Goal: Task Accomplishment & Management: Manage account settings

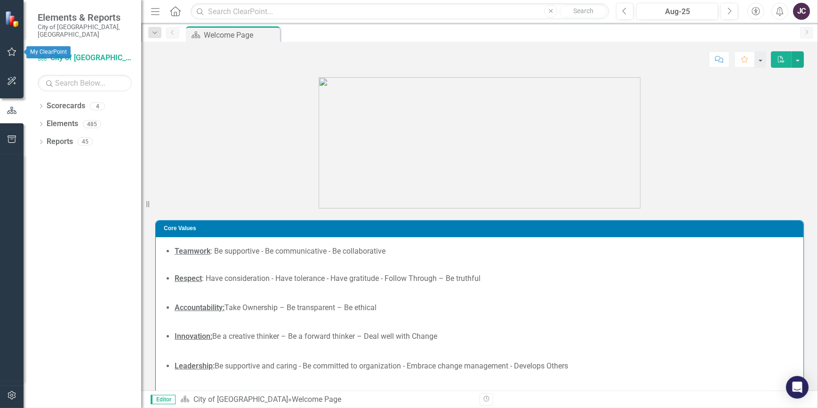
click at [16, 53] on icon "button" at bounding box center [12, 52] width 10 height 8
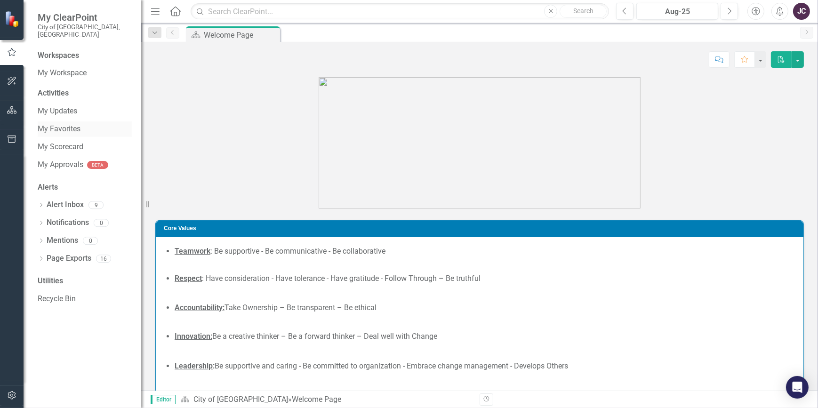
click at [66, 124] on link "My Favorites" at bounding box center [85, 129] width 94 height 11
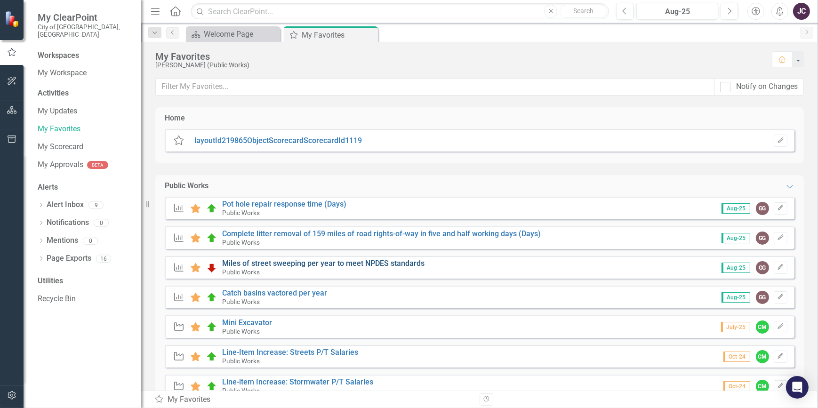
click at [406, 265] on link "Miles of street sweeping per year to meet NPDES standards" at bounding box center [323, 263] width 202 height 9
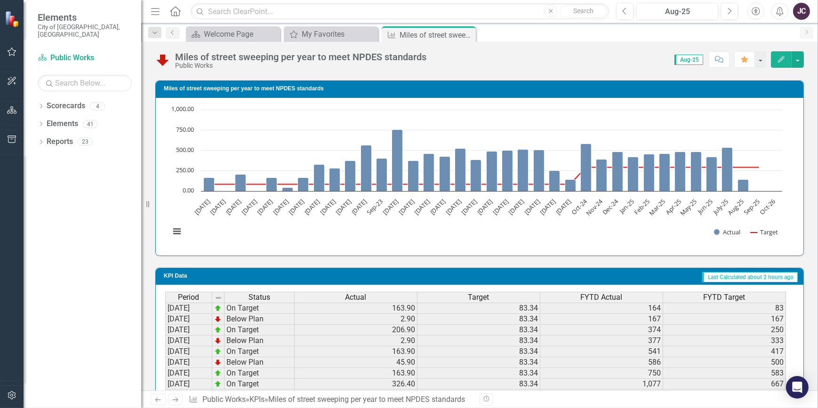
scroll to position [589, 0]
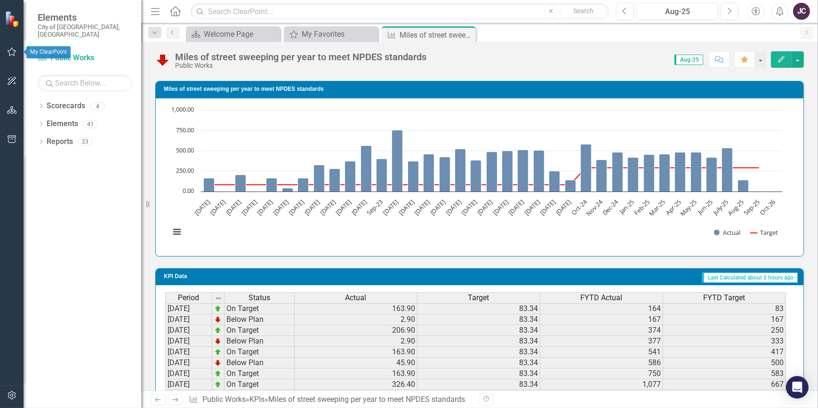
click at [12, 49] on icon "button" at bounding box center [12, 52] width 10 height 8
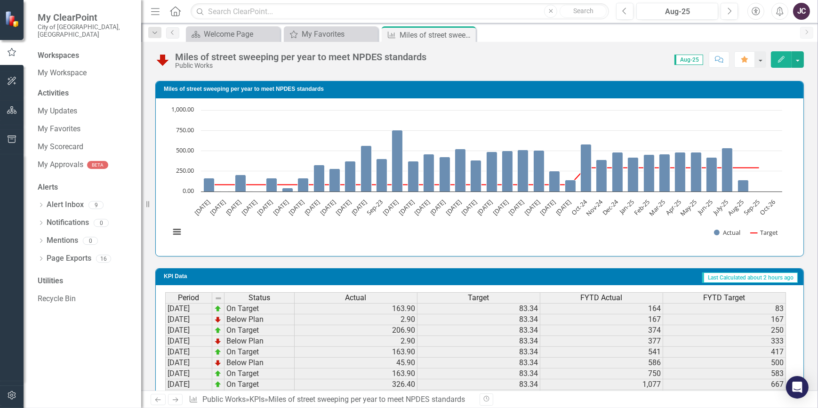
click at [14, 83] on icon "button" at bounding box center [12, 81] width 8 height 8
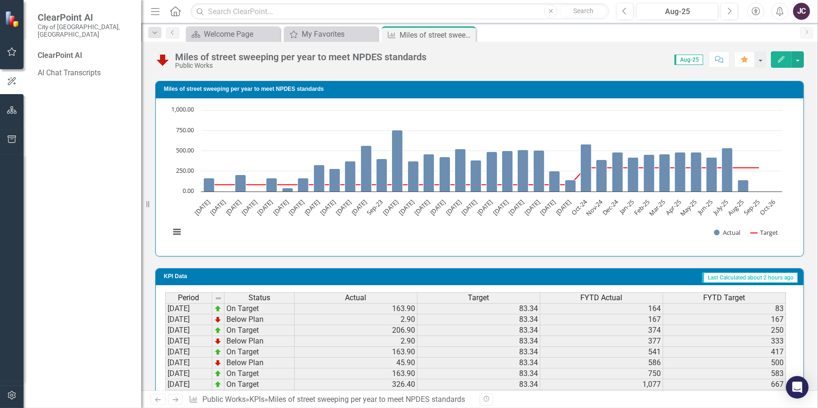
click at [1, 47] on button "button" at bounding box center [11, 52] width 21 height 20
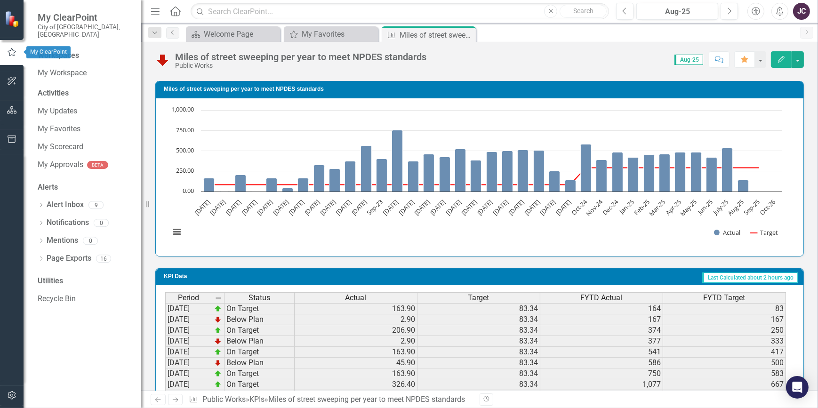
click at [9, 48] on icon "button" at bounding box center [12, 52] width 10 height 8
click at [79, 121] on div "My Favorites" at bounding box center [85, 129] width 94 height 16
click at [73, 124] on link "My Favorites" at bounding box center [85, 129] width 94 height 11
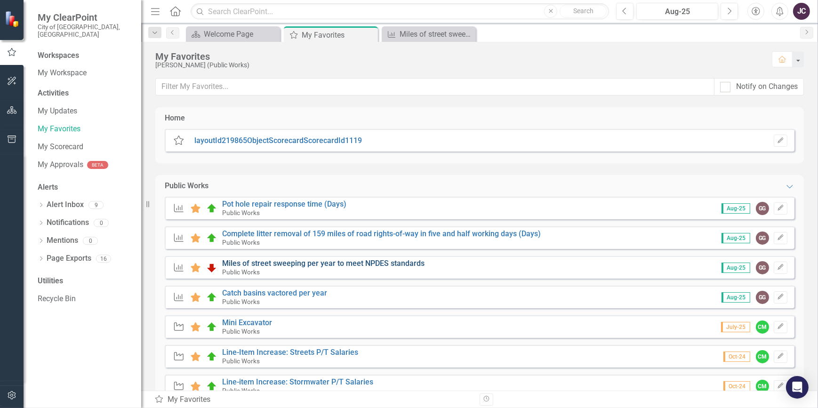
click at [303, 262] on link "Miles of street sweeping per year to meet NPDES standards" at bounding box center [323, 263] width 202 height 9
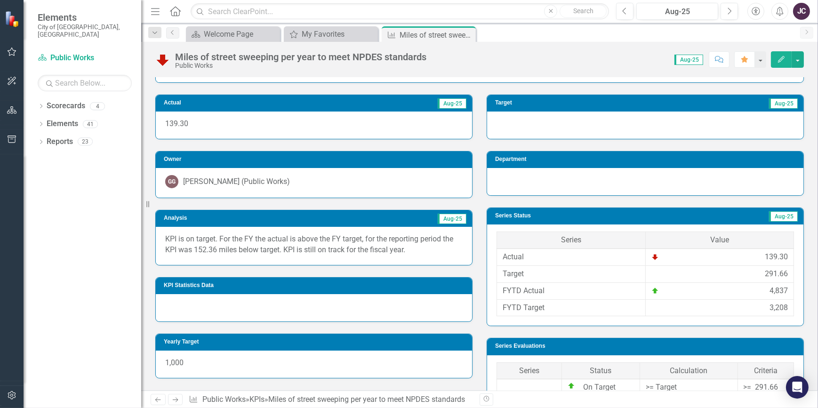
scroll to position [161, 0]
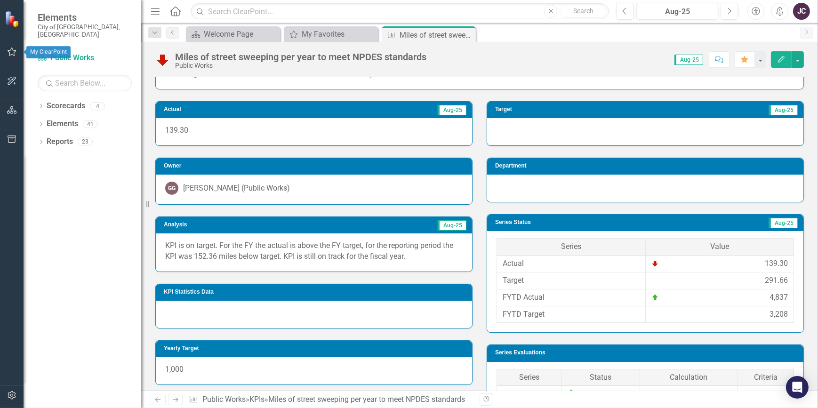
click at [11, 49] on icon "button" at bounding box center [12, 52] width 9 height 8
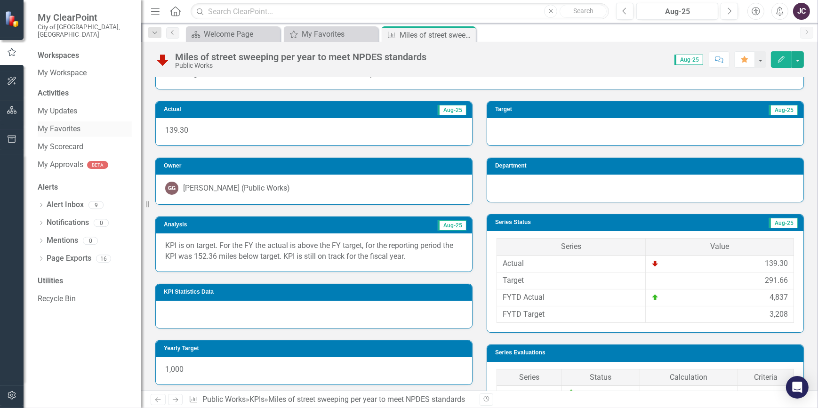
click at [51, 124] on link "My Favorites" at bounding box center [85, 129] width 94 height 11
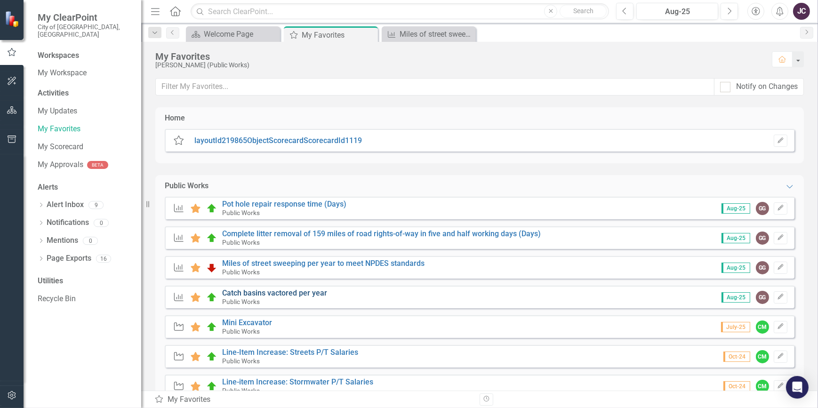
click at [271, 291] on link "Catch basins vactored per year" at bounding box center [274, 293] width 105 height 9
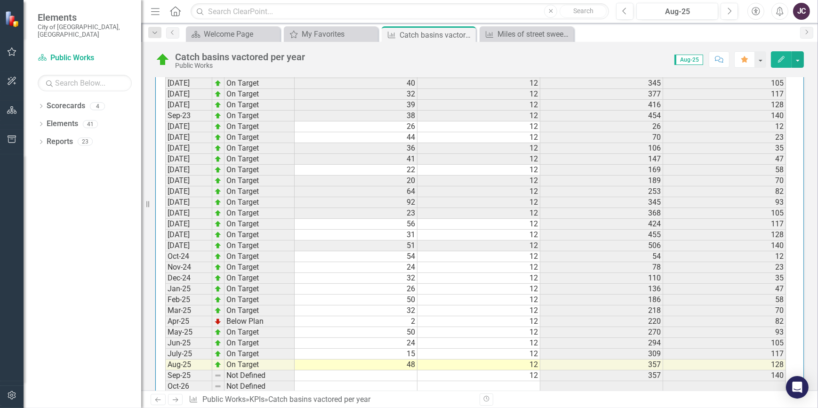
scroll to position [931, 0]
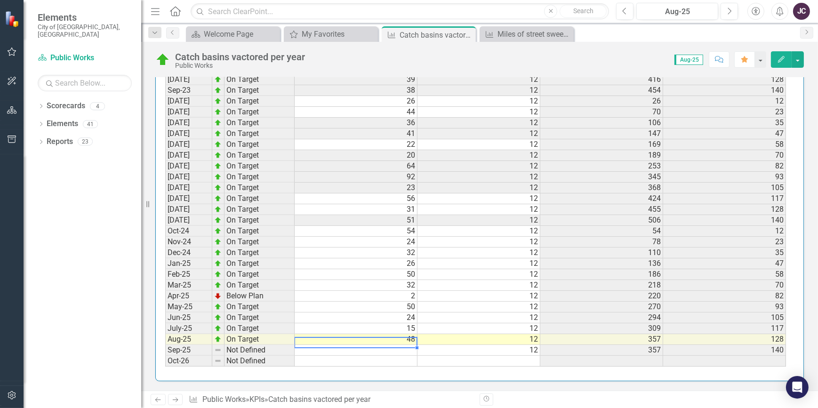
click at [404, 334] on td "48" at bounding box center [356, 339] width 123 height 11
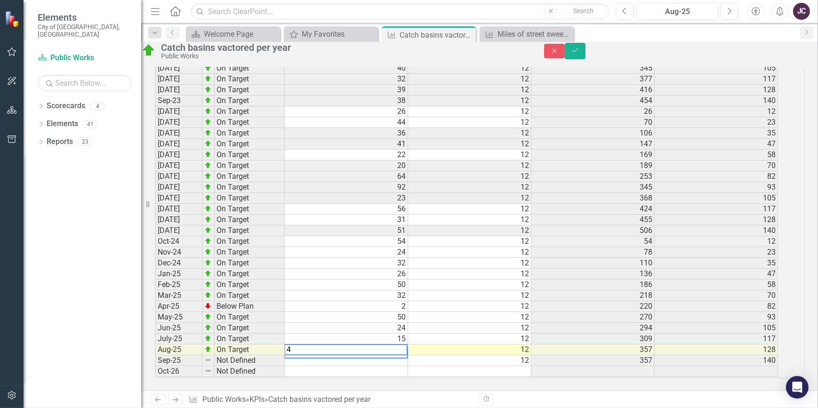
scroll to position [937, 0]
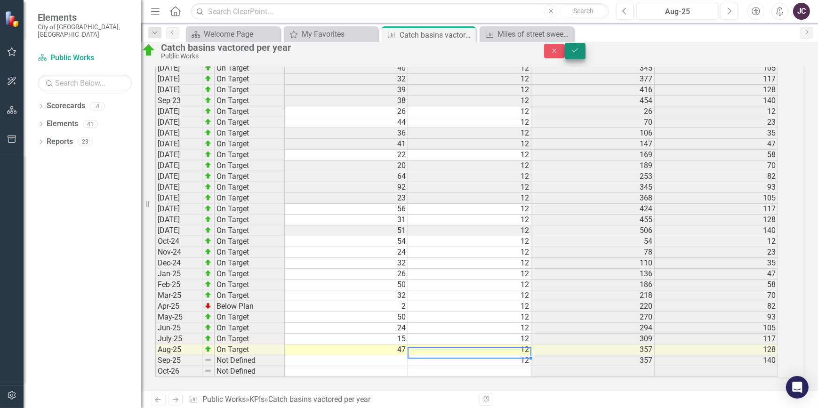
type textarea "11.67"
click at [578, 52] on icon "submit" at bounding box center [576, 51] width 6 height 4
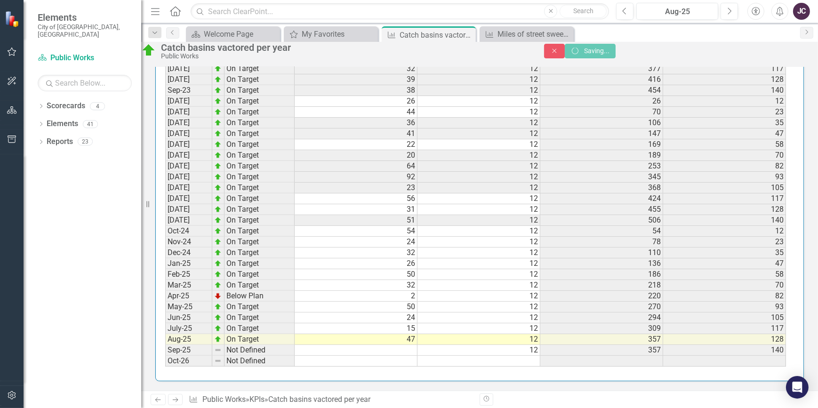
scroll to position [931, 0]
